Goal: Task Accomplishment & Management: Manage account settings

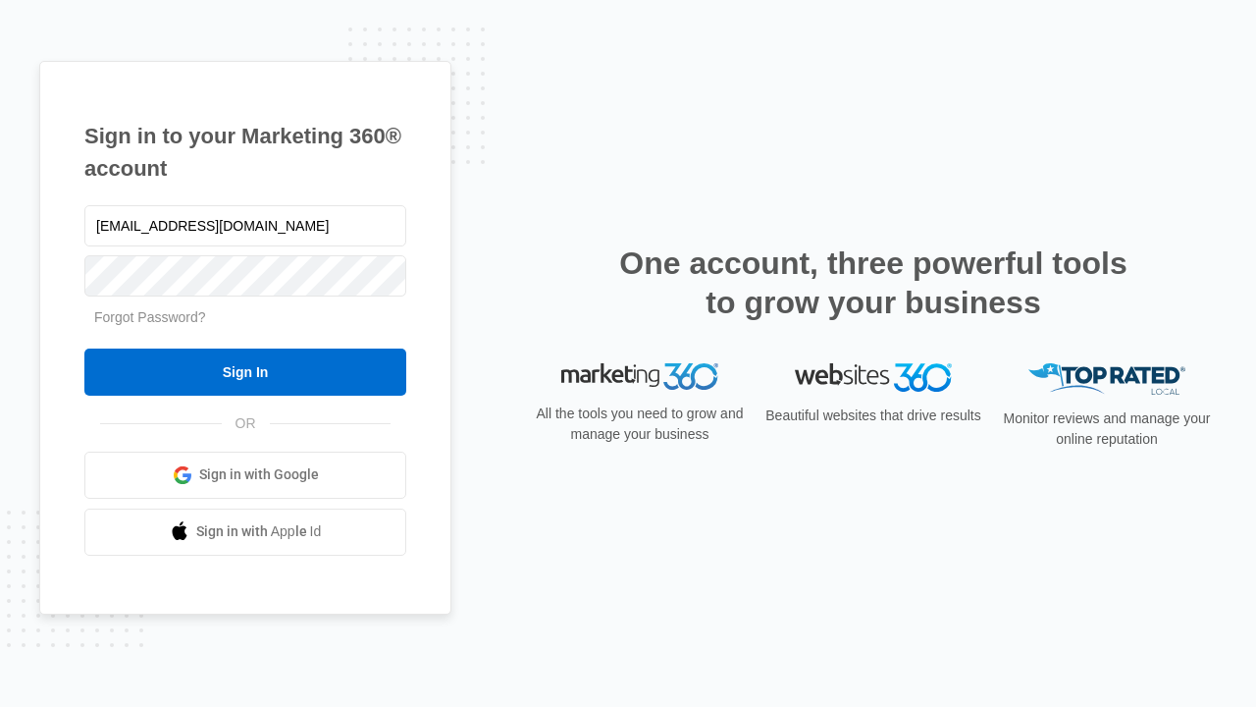
type input "dankie614@gmail.com"
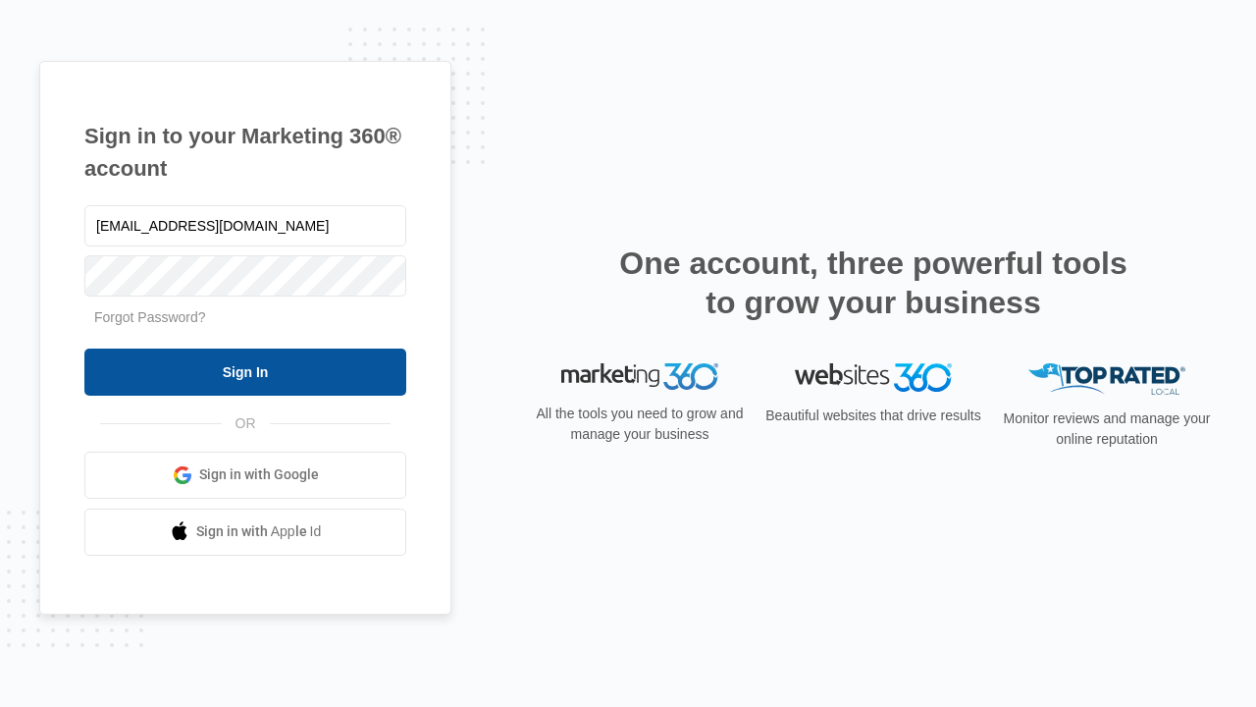
click at [245, 371] on input "Sign In" at bounding box center [245, 371] width 322 height 47
